Goal: Task Accomplishment & Management: Manage account settings

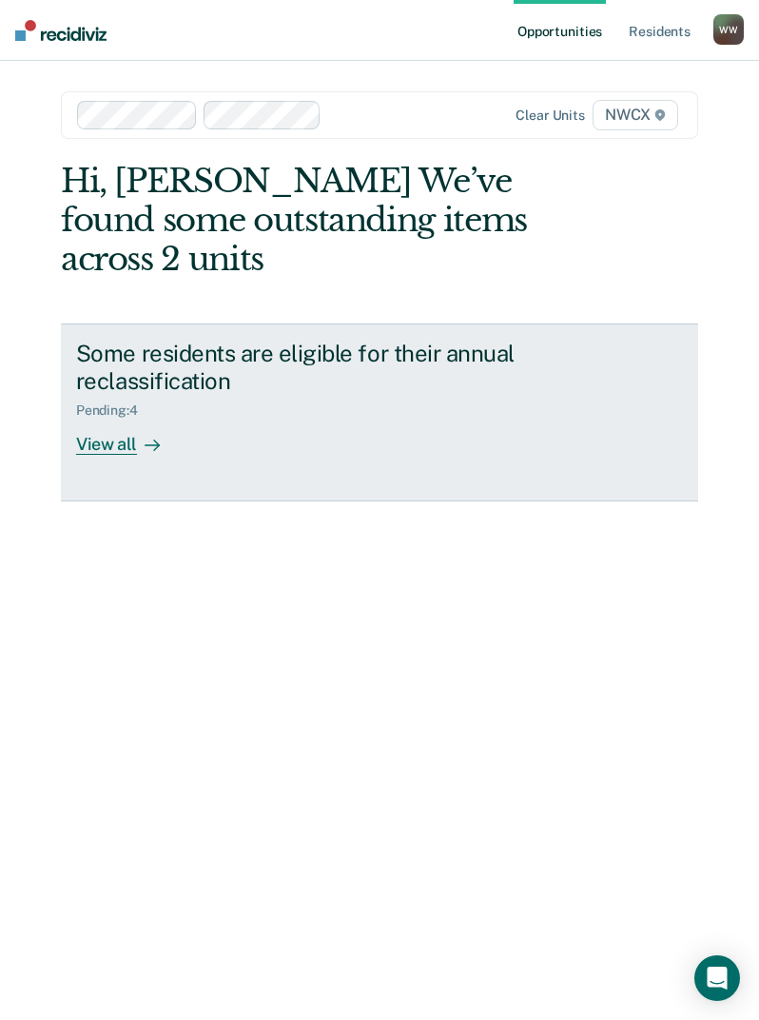
click at [128, 431] on div "View all" at bounding box center [129, 437] width 107 height 37
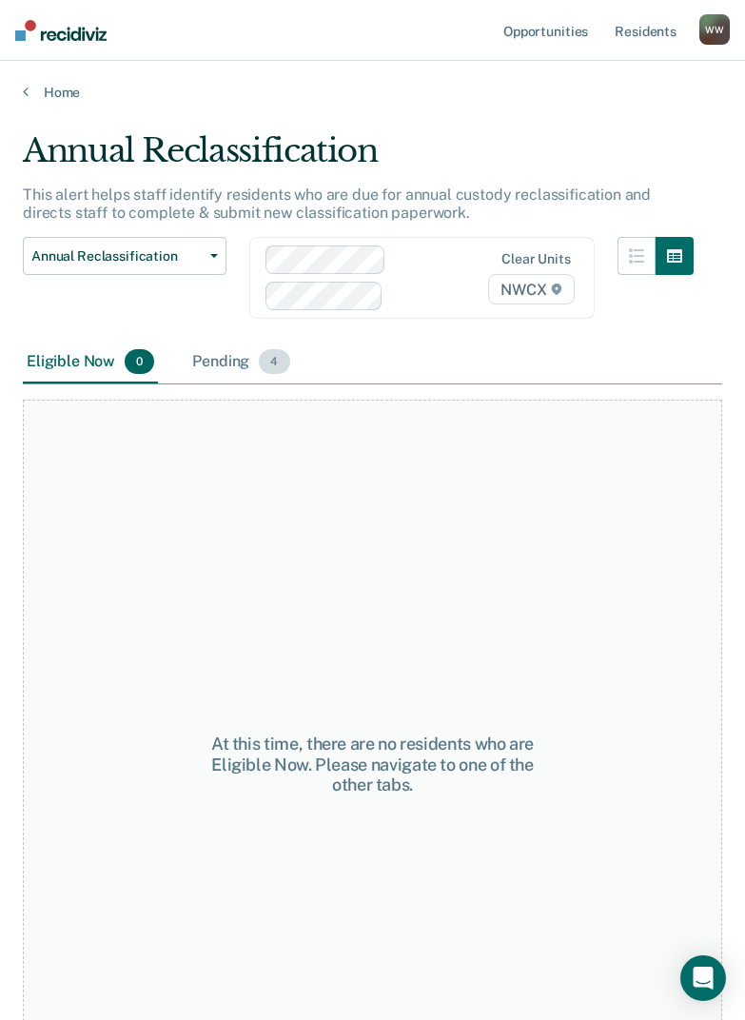
click at [226, 366] on div "Pending 4" at bounding box center [240, 363] width 105 height 42
